Goal: Obtain resource: Obtain resource

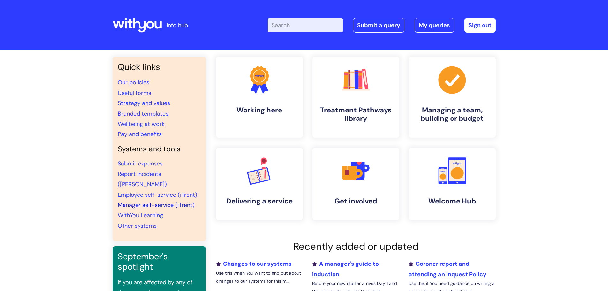
click at [155, 201] on link "Manager self-service (iTrent)" at bounding box center [156, 205] width 77 height 8
click at [288, 26] on input "Enter your search term here..." at bounding box center [305, 25] width 75 height 14
type input "invoice"
click button "Search" at bounding box center [0, 0] width 0 height 0
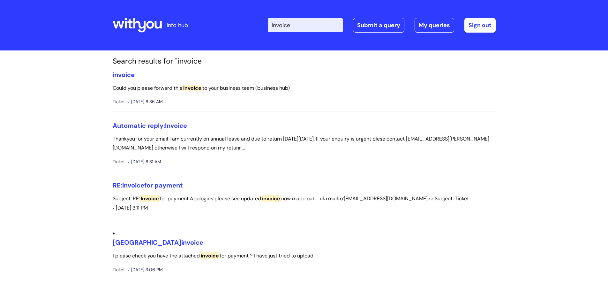
click at [303, 27] on input "invoice" at bounding box center [305, 25] width 75 height 14
click at [308, 27] on input "invoice" at bounding box center [305, 25] width 75 height 14
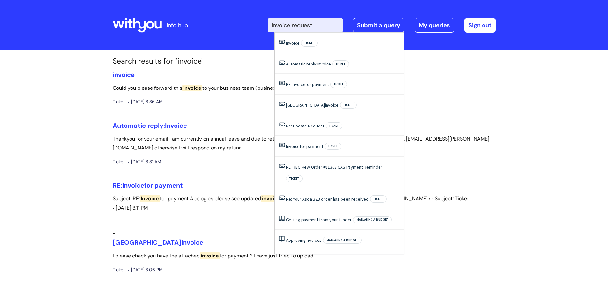
type input "invoice request"
click button "Search" at bounding box center [0, 0] width 0 height 0
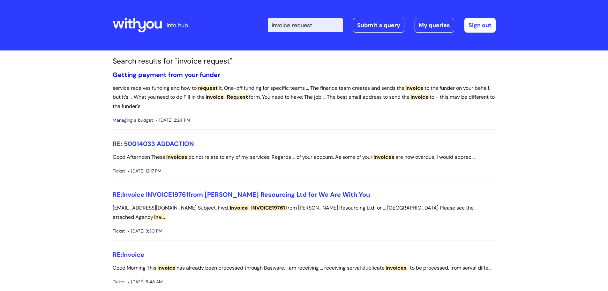
click at [205, 73] on link "Getting payment from your funder" at bounding box center [167, 75] width 108 height 8
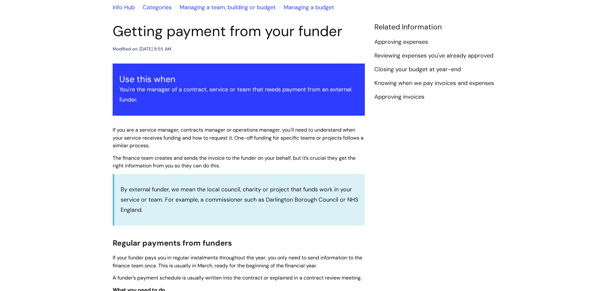
scroll to position [128, 0]
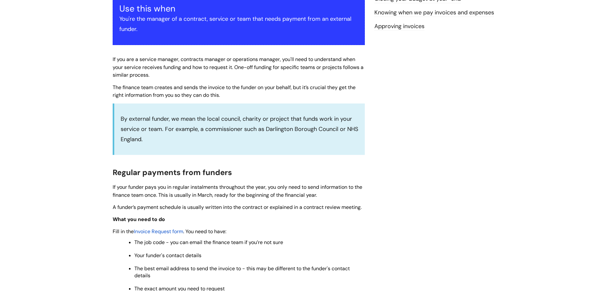
click at [177, 229] on span "Invoice Request form" at bounding box center [158, 231] width 49 height 7
